Goal: Navigation & Orientation: Find specific page/section

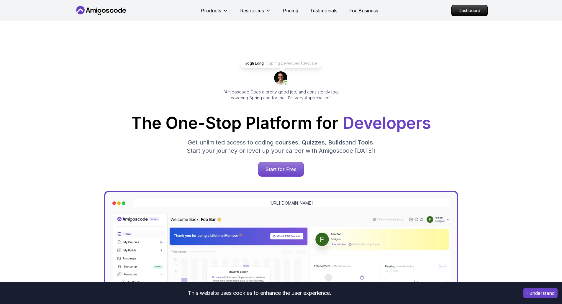
click at [473, 9] on p "Dashboard" at bounding box center [470, 10] width 36 height 11
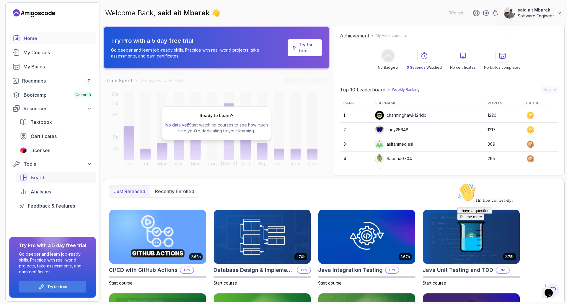
click at [36, 178] on span "Board" at bounding box center [38, 177] width 14 height 7
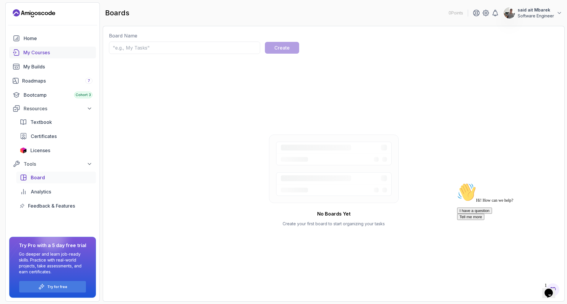
click at [27, 50] on div "My Courses" at bounding box center [57, 52] width 69 height 7
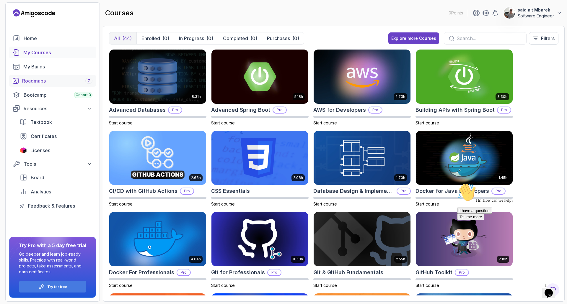
click at [44, 80] on div "Roadmaps 7" at bounding box center [57, 80] width 70 height 7
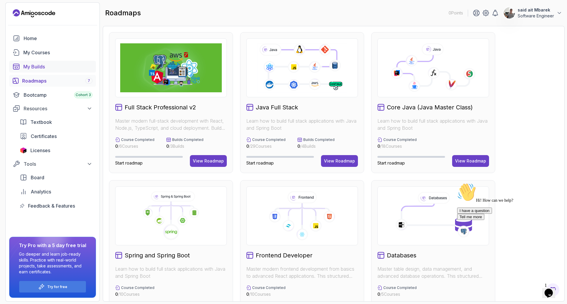
click at [46, 64] on div "My Builds" at bounding box center [57, 66] width 69 height 7
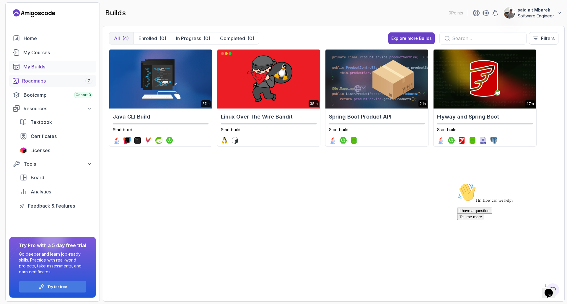
click at [46, 80] on div "Roadmaps 7" at bounding box center [57, 80] width 70 height 7
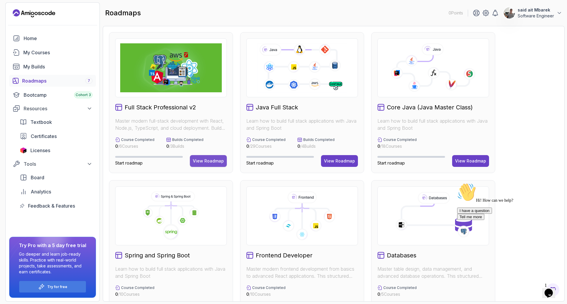
click at [205, 161] on div "View Roadmap" at bounding box center [208, 161] width 31 height 6
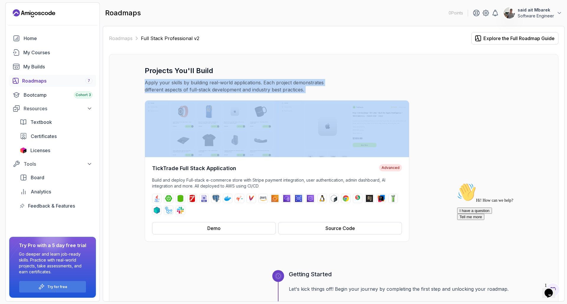
drag, startPoint x: 566, startPoint y: 94, endPoint x: 562, endPoint y: 122, distance: 28.3
click at [562, 117] on section "0 Points said ait Mbarek Software Engineer Home My Courses My Builds Roadmaps 7…" at bounding box center [283, 152] width 567 height 304
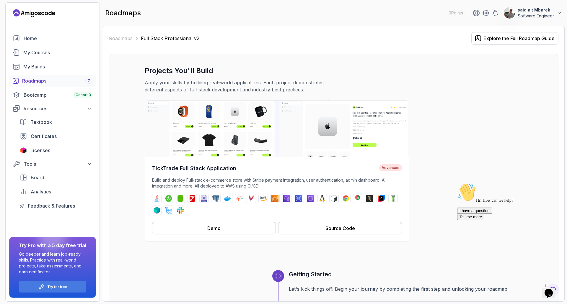
click at [429, 166] on div "TickTrade Full Stack Application Advanced Build and deploy Full-stack e-commerc…" at bounding box center [334, 171] width 378 height 142
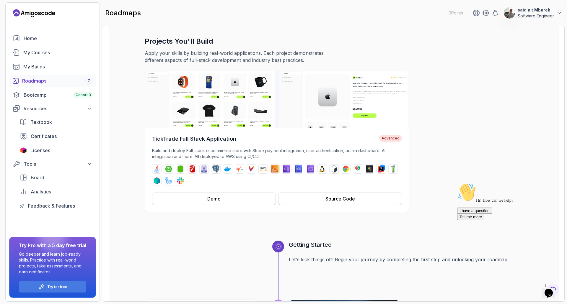
scroll to position [59, 0]
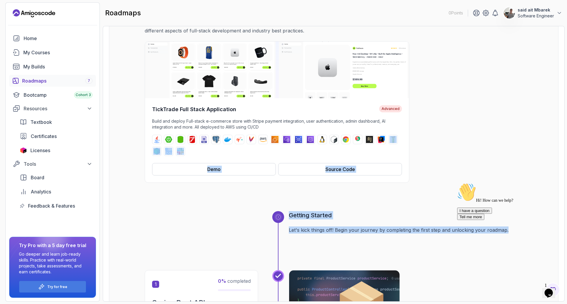
drag, startPoint x: 566, startPoint y: 150, endPoint x: 566, endPoint y: 195, distance: 45.4
click at [562, 233] on section "0 Points said ait Mbarek Software Engineer Home My Courses My Builds Roadmaps 7…" at bounding box center [283, 152] width 567 height 304
click at [562, 193] on section "0 Points said ait Mbarek Software Engineer Home My Courses My Builds Roadmaps 7…" at bounding box center [283, 152] width 567 height 304
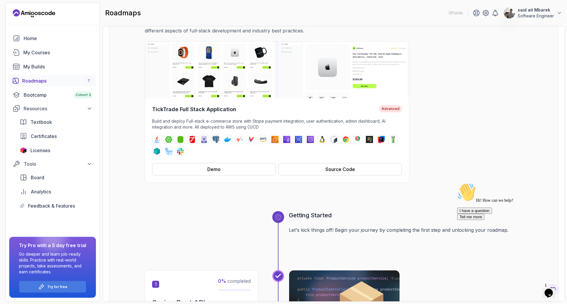
drag, startPoint x: 555, startPoint y: 188, endPoint x: 559, endPoint y: 202, distance: 14.0
click at [559, 203] on div "Hi! How can we help? I have a question Tell me more" at bounding box center [510, 201] width 106 height 37
drag, startPoint x: 563, startPoint y: 184, endPoint x: 566, endPoint y: 192, distance: 7.6
click at [562, 192] on section "0 Points said ait Mbarek Software Engineer Home My Courses My Builds Roadmaps 7…" at bounding box center [283, 152] width 567 height 304
drag, startPoint x: 566, startPoint y: 58, endPoint x: 566, endPoint y: 76, distance: 18.0
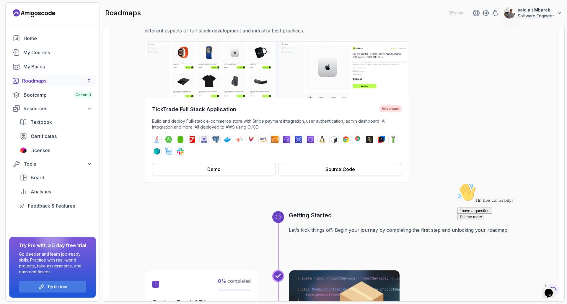
click at [562, 68] on section "0 Points said ait Mbarek Software Engineer Home My Courses My Builds Roadmaps 7…" at bounding box center [283, 152] width 567 height 304
click at [458, 147] on div "TickTrade Full Stack Application Advanced Build and deploy Full-stack e-commerc…" at bounding box center [334, 112] width 378 height 142
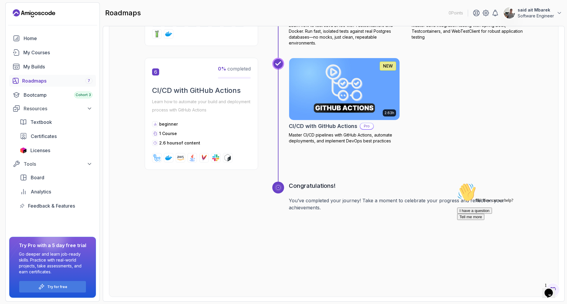
scroll to position [977, 0]
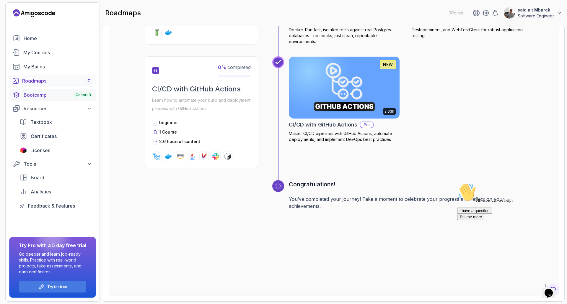
click at [35, 95] on div "Bootcamp Cohort 3" at bounding box center [58, 94] width 69 height 7
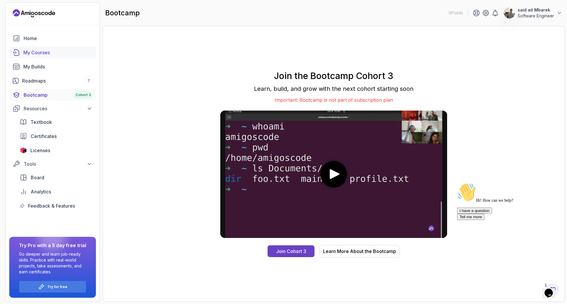
click at [30, 48] on link "My Courses" at bounding box center [52, 53] width 87 height 12
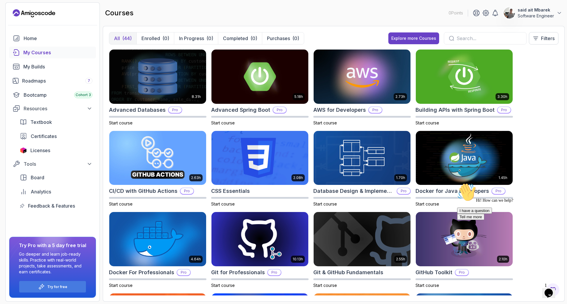
click at [548, 105] on div "8.31h Advanced Databases Pro Start course 5.18h Advanced Spring Boot Pro Start …" at bounding box center [333, 172] width 449 height 246
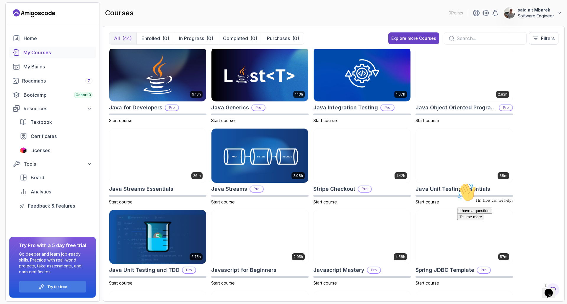
scroll to position [342, 0]
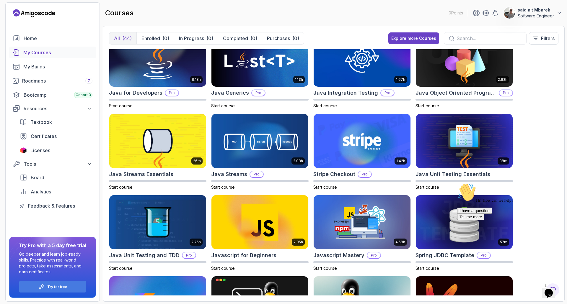
click at [457, 183] on icon "Chat attention grabber" at bounding box center [457, 183] width 0 height 0
click at [554, 201] on div "8.31h Advanced Databases Pro Start course 5.18h Advanced Spring Boot Pro Start …" at bounding box center [333, 172] width 449 height 246
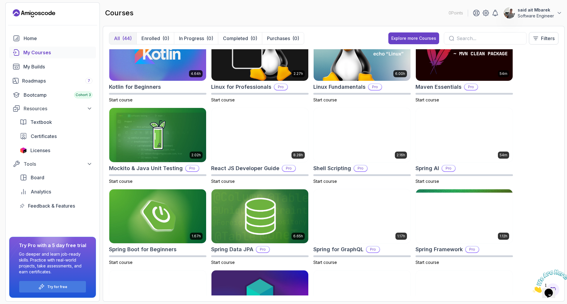
scroll to position [614, 0]
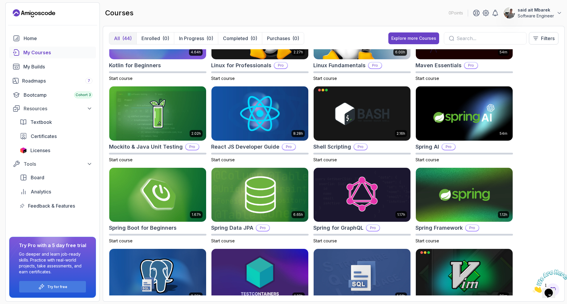
click at [537, 139] on div "8.31h Advanced Databases Pro Start course 5.18h Advanced Spring Boot Pro Start …" at bounding box center [333, 172] width 449 height 246
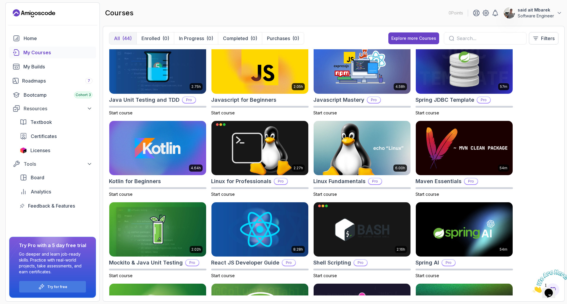
scroll to position [497, 0]
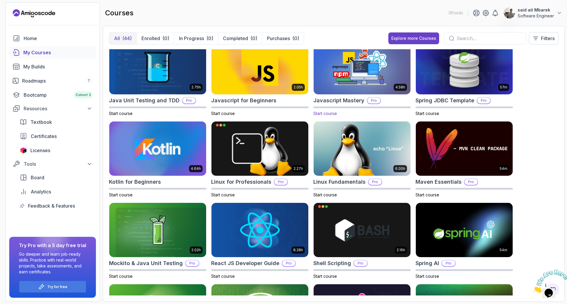
click at [357, 85] on img at bounding box center [362, 67] width 102 height 57
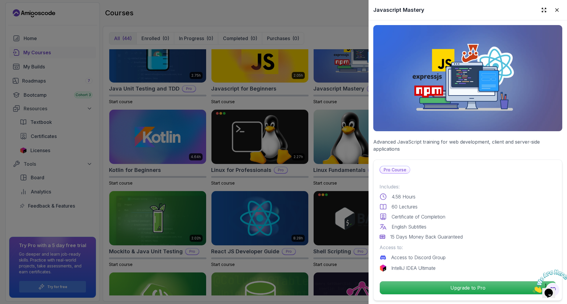
scroll to position [521, 0]
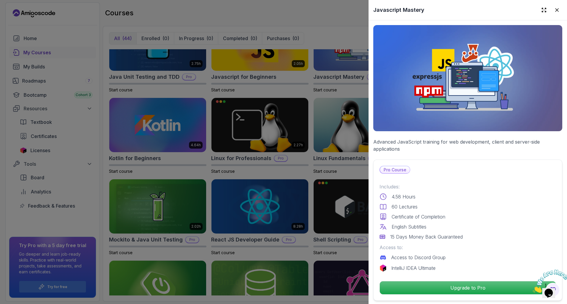
click at [441, 95] on img at bounding box center [467, 78] width 189 height 106
click at [554, 8] on icon at bounding box center [557, 10] width 6 height 6
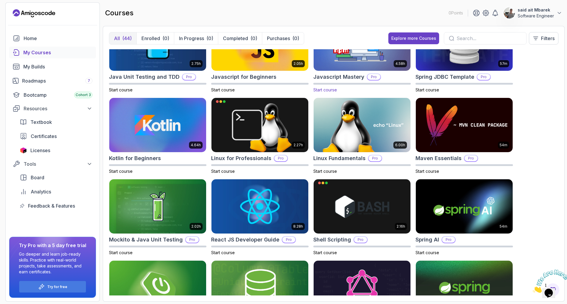
click at [367, 61] on img at bounding box center [362, 43] width 102 height 57
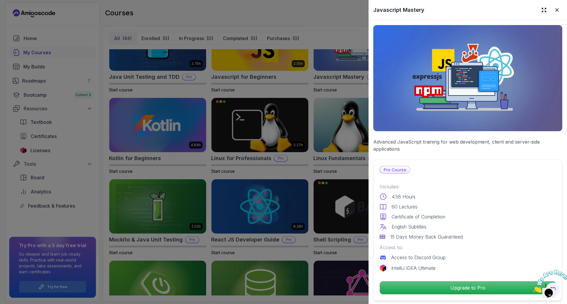
click at [399, 166] on p "Pro Course" at bounding box center [395, 169] width 30 height 7
click at [555, 11] on icon at bounding box center [556, 10] width 3 height 3
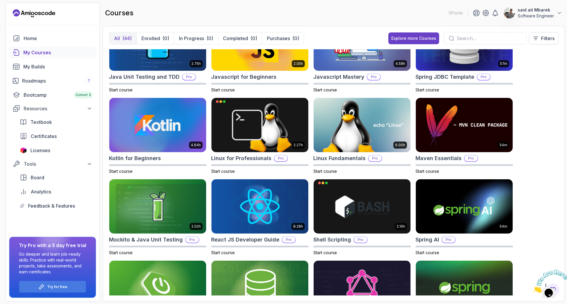
click at [530, 123] on div "8.31h Advanced Databases Pro Start course 5.18h Advanced Spring Boot Pro Start …" at bounding box center [333, 172] width 449 height 246
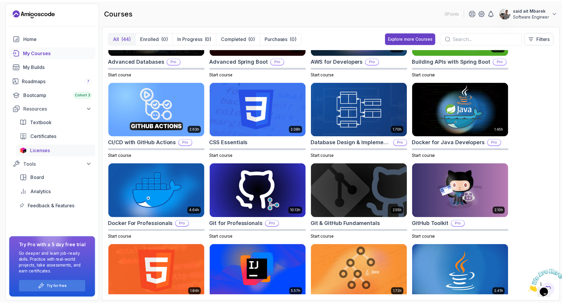
scroll to position [0, 0]
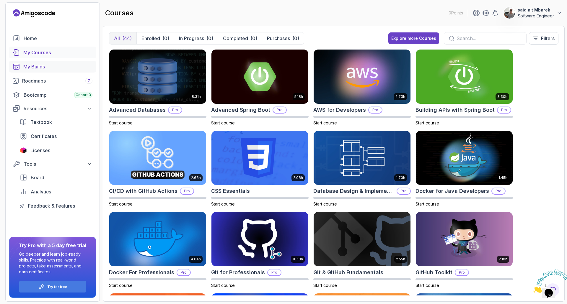
click at [36, 68] on div "My Builds" at bounding box center [57, 66] width 69 height 7
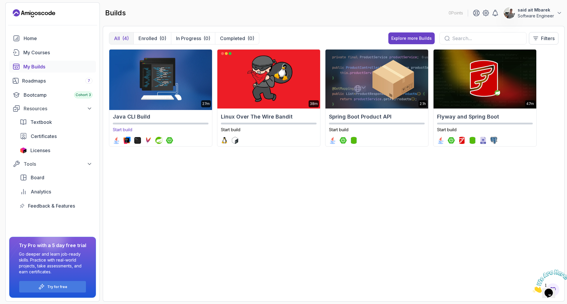
click at [189, 84] on img at bounding box center [161, 79] width 108 height 62
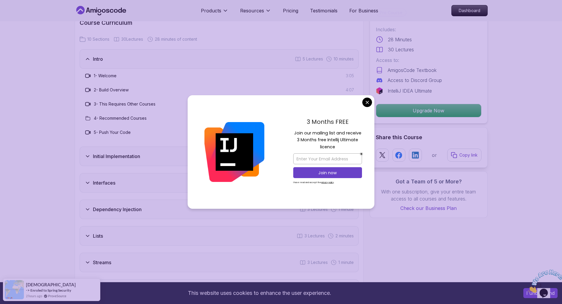
scroll to position [843, 0]
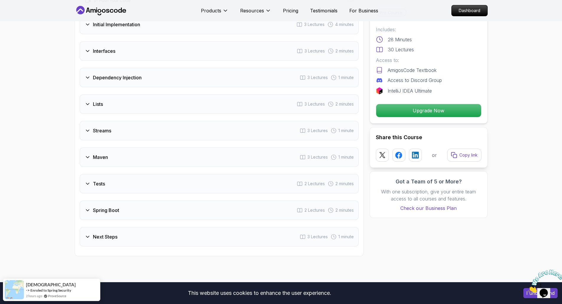
click at [104, 50] on h3 "Interfaces" at bounding box center [104, 51] width 22 height 7
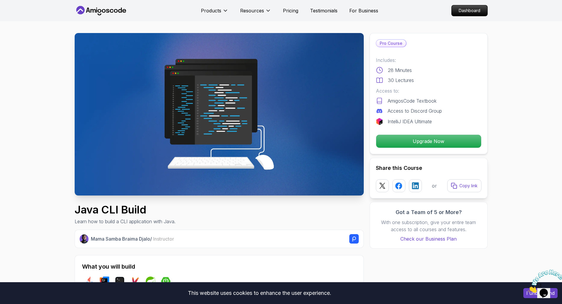
scroll to position [0, 0]
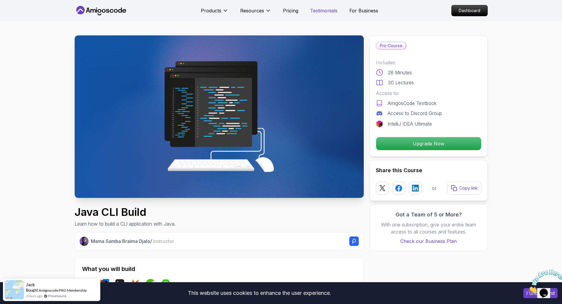
click at [323, 13] on p "Testimonials" at bounding box center [323, 10] width 27 height 7
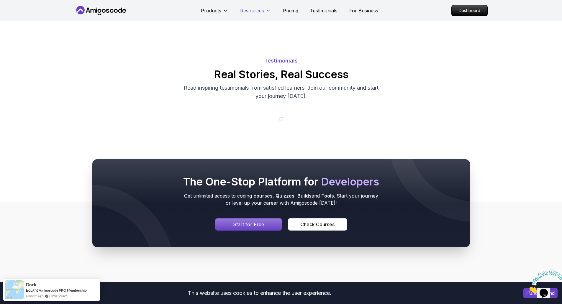
click at [294, 10] on p "Pricing" at bounding box center [290, 10] width 15 height 7
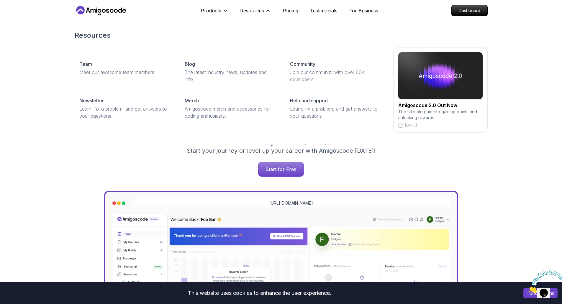
scroll to position [1279, 0]
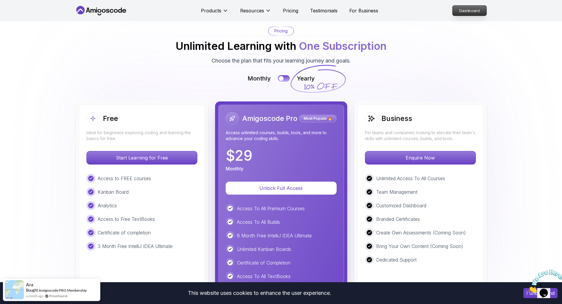
click at [484, 10] on p "Dashboard" at bounding box center [470, 11] width 34 height 10
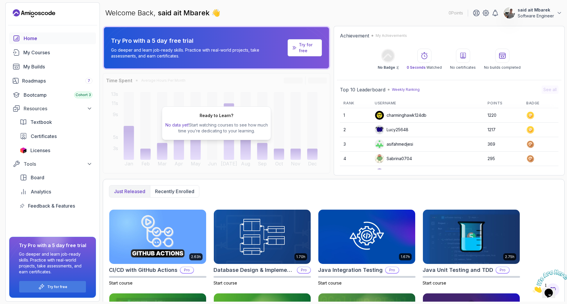
click at [532, 11] on p "said ait Mbarek" at bounding box center [535, 10] width 36 height 6
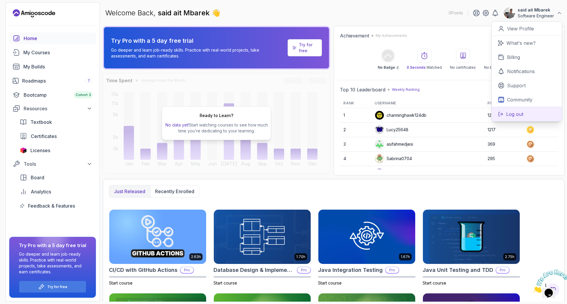
click at [518, 119] on button "Log out" at bounding box center [526, 114] width 70 height 14
click at [518, 114] on p "Log out" at bounding box center [514, 114] width 17 height 7
click at [511, 112] on p "Log out" at bounding box center [514, 114] width 17 height 7
click at [514, 56] on p "Billing" at bounding box center [513, 57] width 13 height 7
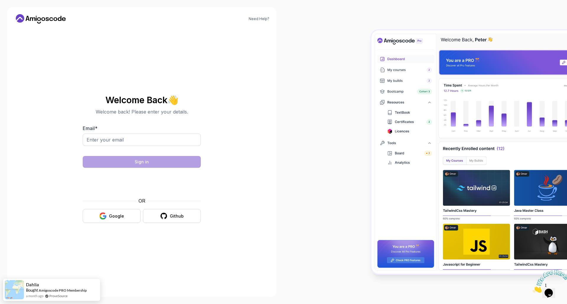
click at [37, 19] on icon at bounding box center [36, 19] width 1 height 4
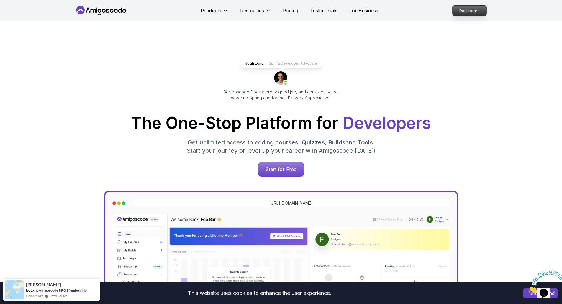
click at [466, 13] on p "Dashboard" at bounding box center [470, 11] width 34 height 10
click at [118, 17] on nav "Products Resources Pricing Testimonials For Business Dashboard" at bounding box center [281, 10] width 413 height 21
click at [117, 12] on icon at bounding box center [116, 11] width 4 height 4
click at [528, 289] on icon "Close" at bounding box center [528, 291] width 0 height 5
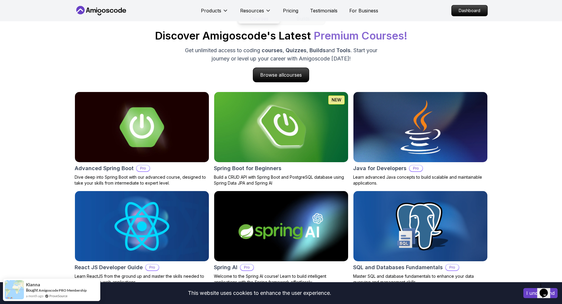
scroll to position [1300, 0]
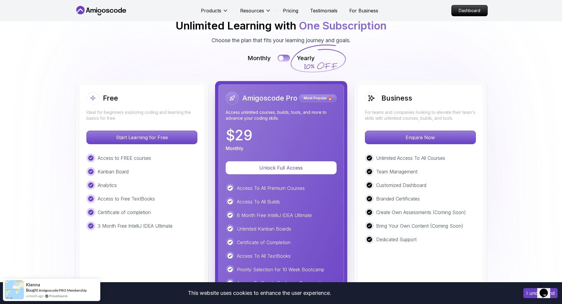
click at [286, 59] on button at bounding box center [284, 58] width 12 height 7
click at [286, 59] on div at bounding box center [286, 57] width 5 height 5
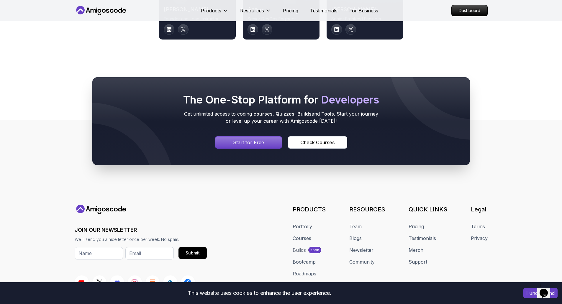
scroll to position [3155, 0]
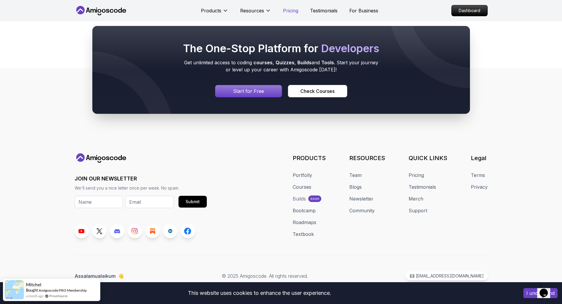
click at [289, 14] on p "Pricing" at bounding box center [290, 10] width 15 height 7
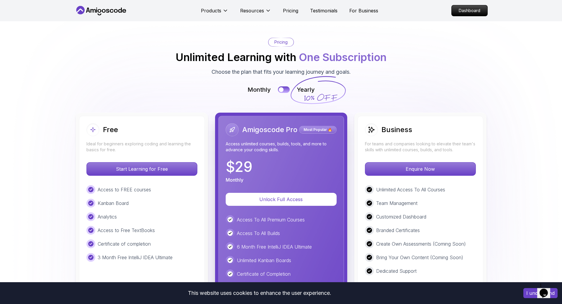
click at [320, 129] on p "Most Popular 🔥" at bounding box center [318, 130] width 36 height 6
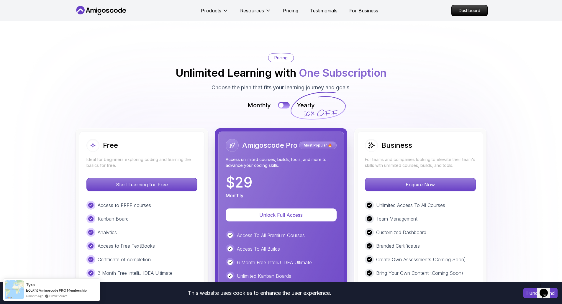
scroll to position [1006, 0]
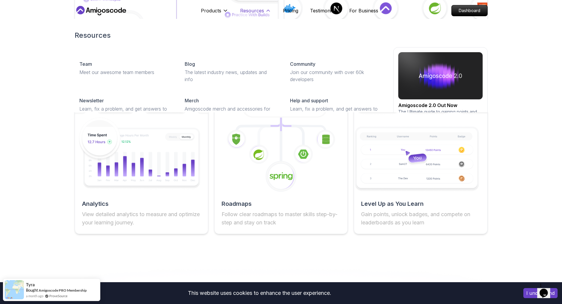
click at [247, 9] on p "Resources" at bounding box center [252, 10] width 24 height 7
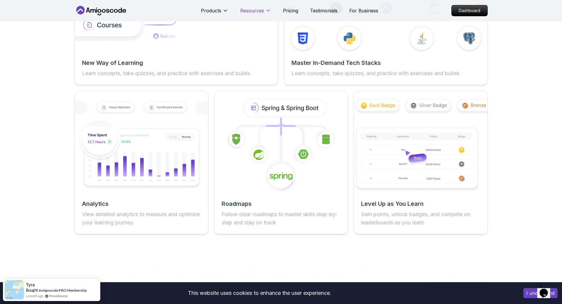
click at [247, 9] on p "Resources" at bounding box center [252, 10] width 24 height 7
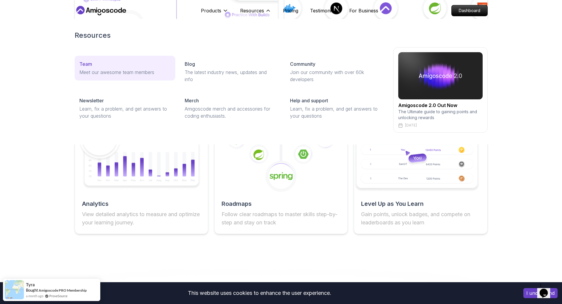
click at [107, 72] on p "Meet our awesome team members" at bounding box center [124, 72] width 91 height 7
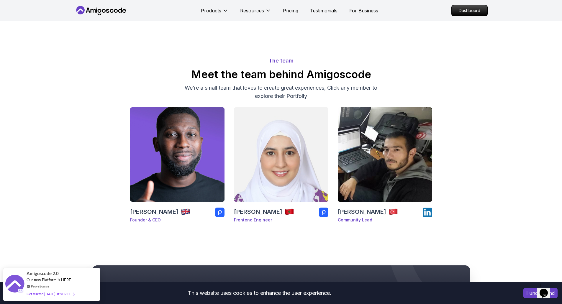
click at [276, 149] on img at bounding box center [281, 154] width 99 height 99
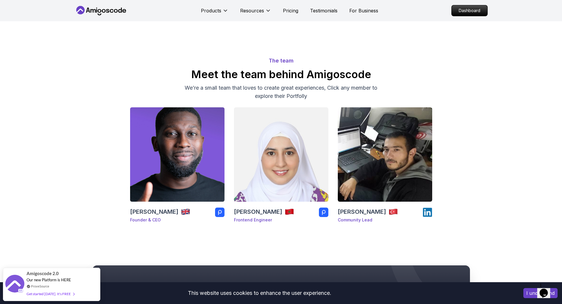
click at [191, 166] on img at bounding box center [177, 154] width 99 height 99
click at [220, 215] on rect at bounding box center [219, 212] width 9 height 9
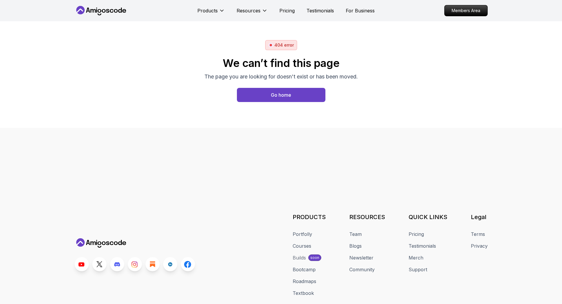
drag, startPoint x: 0, startPoint y: 0, endPoint x: 330, endPoint y: 47, distance: 332.9
click at [330, 47] on div "404 error We can’t find this page The page you are looking for doesn't exist or…" at bounding box center [281, 74] width 413 height 69
click at [291, 95] on button "Go home" at bounding box center [281, 95] width 89 height 14
